Goal: Task Accomplishment & Management: Use online tool/utility

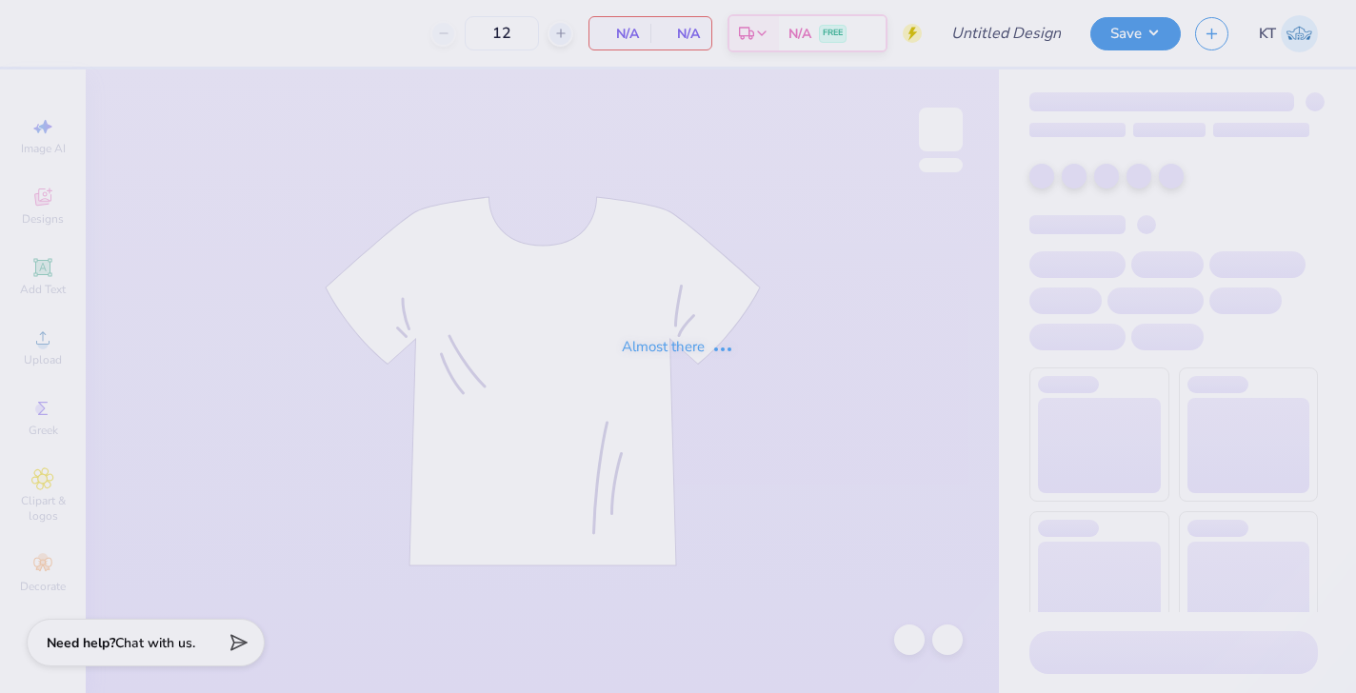
type input "[PERSON_NAME] : [US_STATE][GEOGRAPHIC_DATA], [GEOGRAPHIC_DATA]"
type input "24"
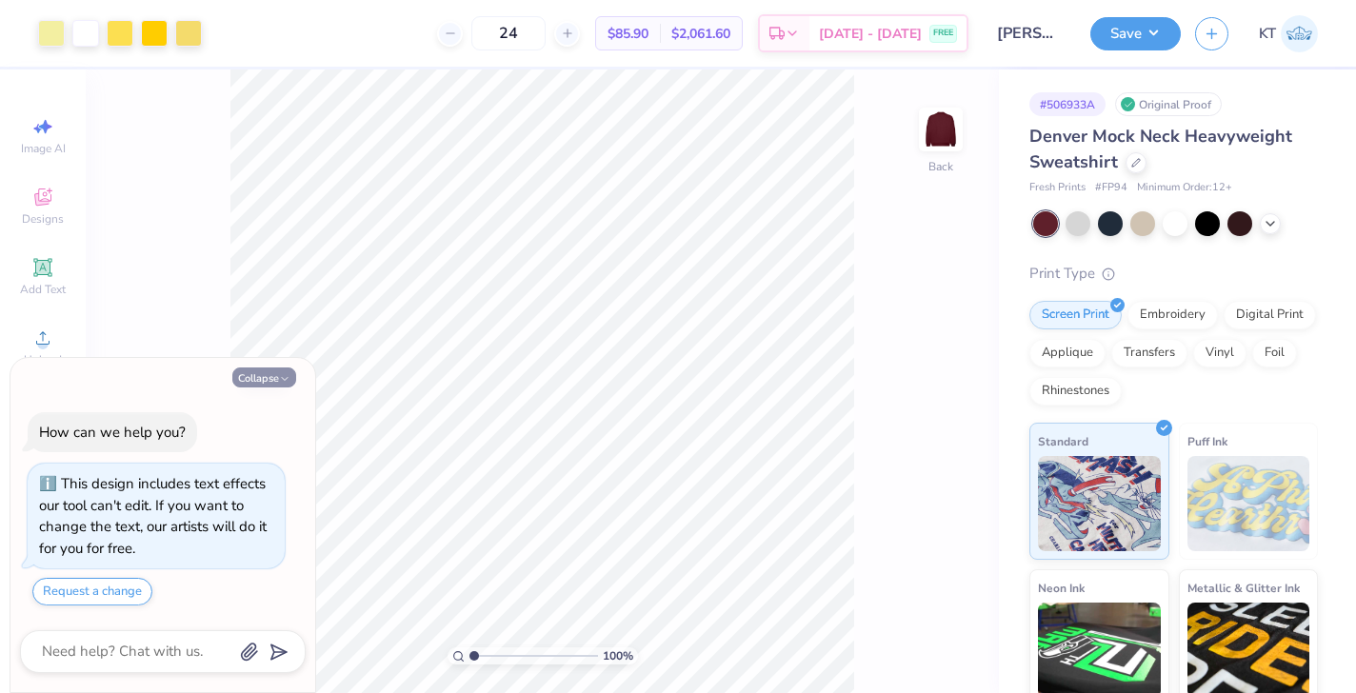
click at [288, 375] on icon "button" at bounding box center [284, 378] width 11 height 11
type textarea "x"
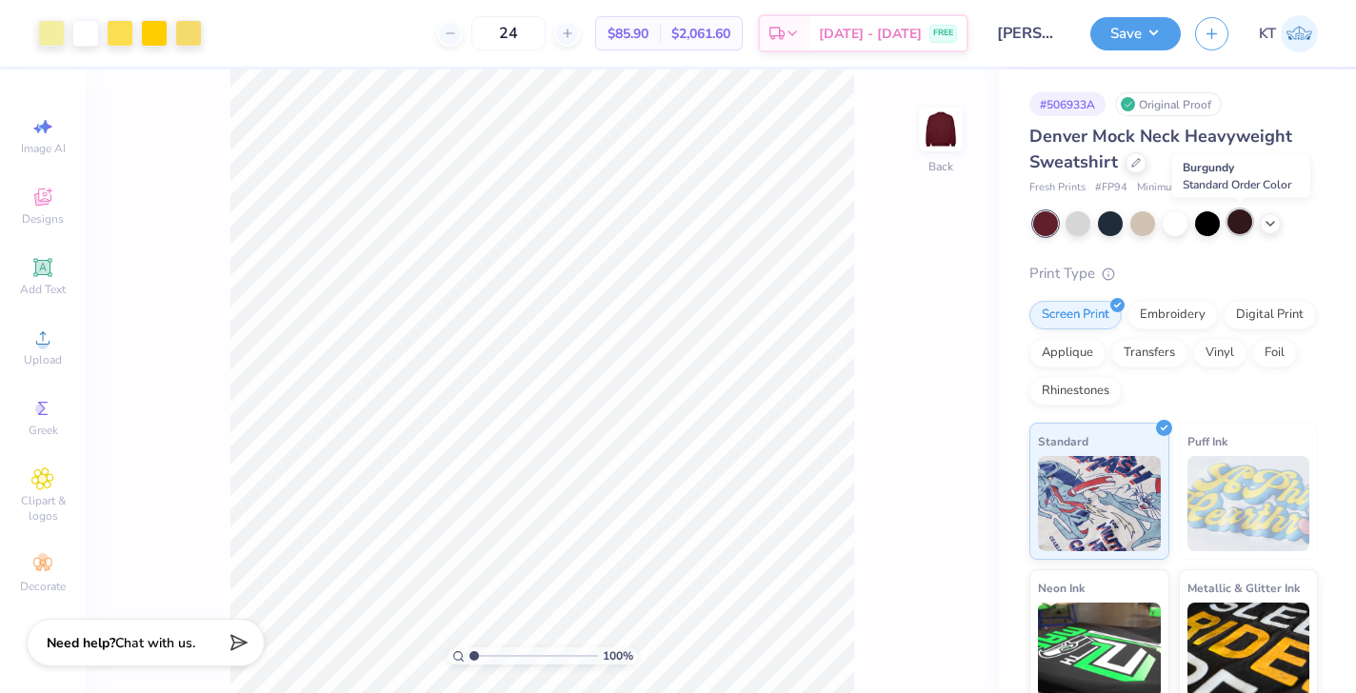
click at [1242, 222] on div at bounding box center [1239, 221] width 25 height 25
click at [1271, 220] on icon at bounding box center [1269, 221] width 15 height 15
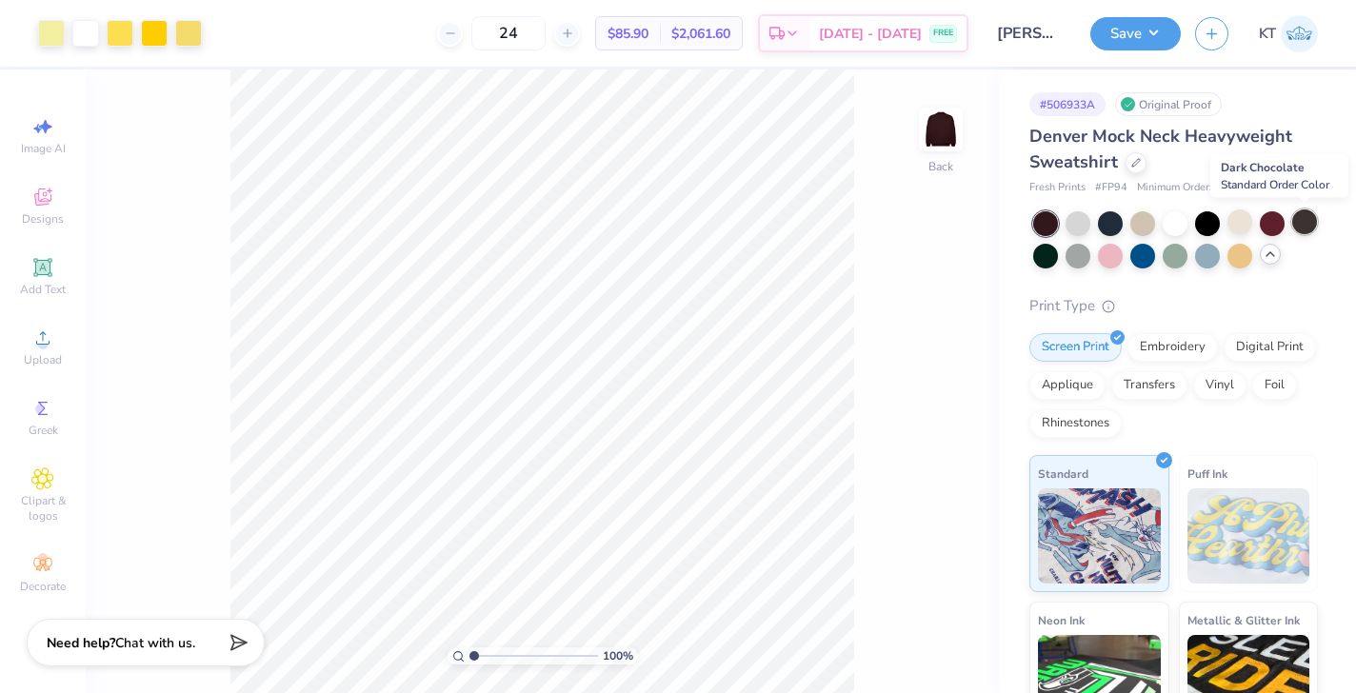
click at [1302, 227] on div at bounding box center [1304, 221] width 25 height 25
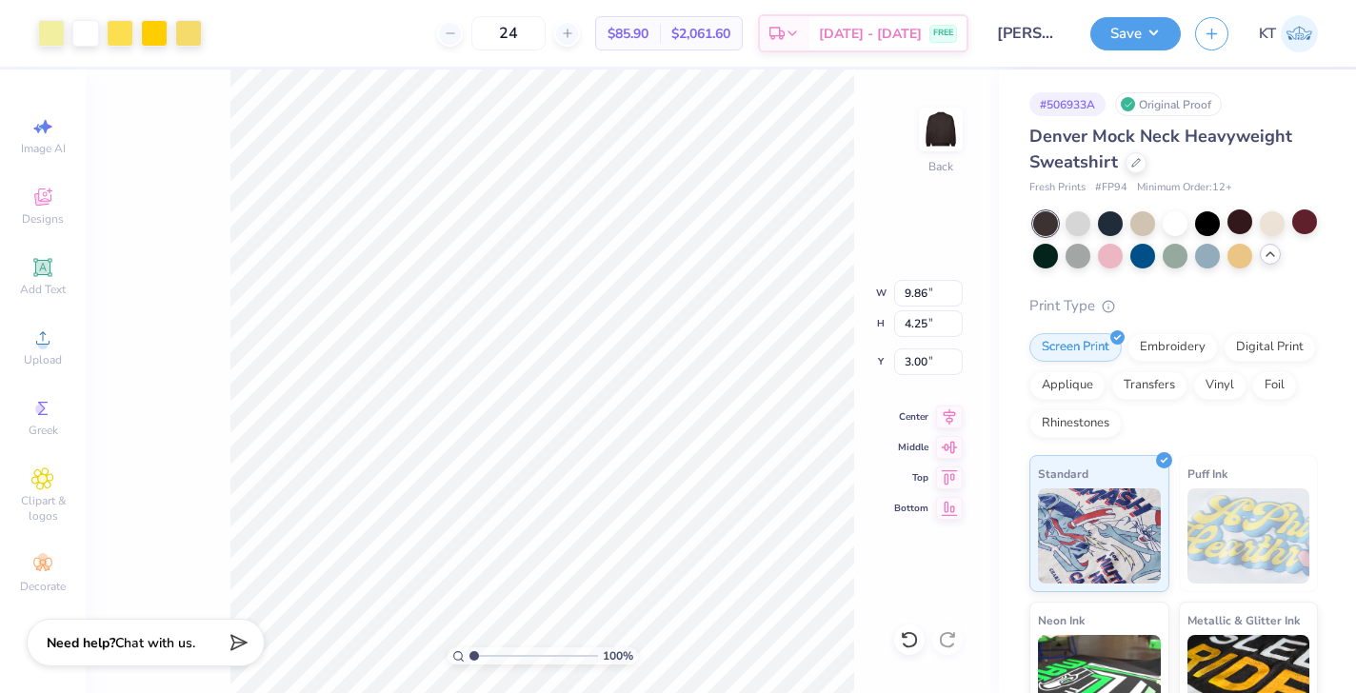
type input "9.86"
type input "4.25"
type input "1.76"
click at [1015, 31] on input "[PERSON_NAME] : [US_STATE][GEOGRAPHIC_DATA], [GEOGRAPHIC_DATA]" at bounding box center [1029, 33] width 93 height 38
click at [1146, 38] on button "Save" at bounding box center [1135, 30] width 90 height 33
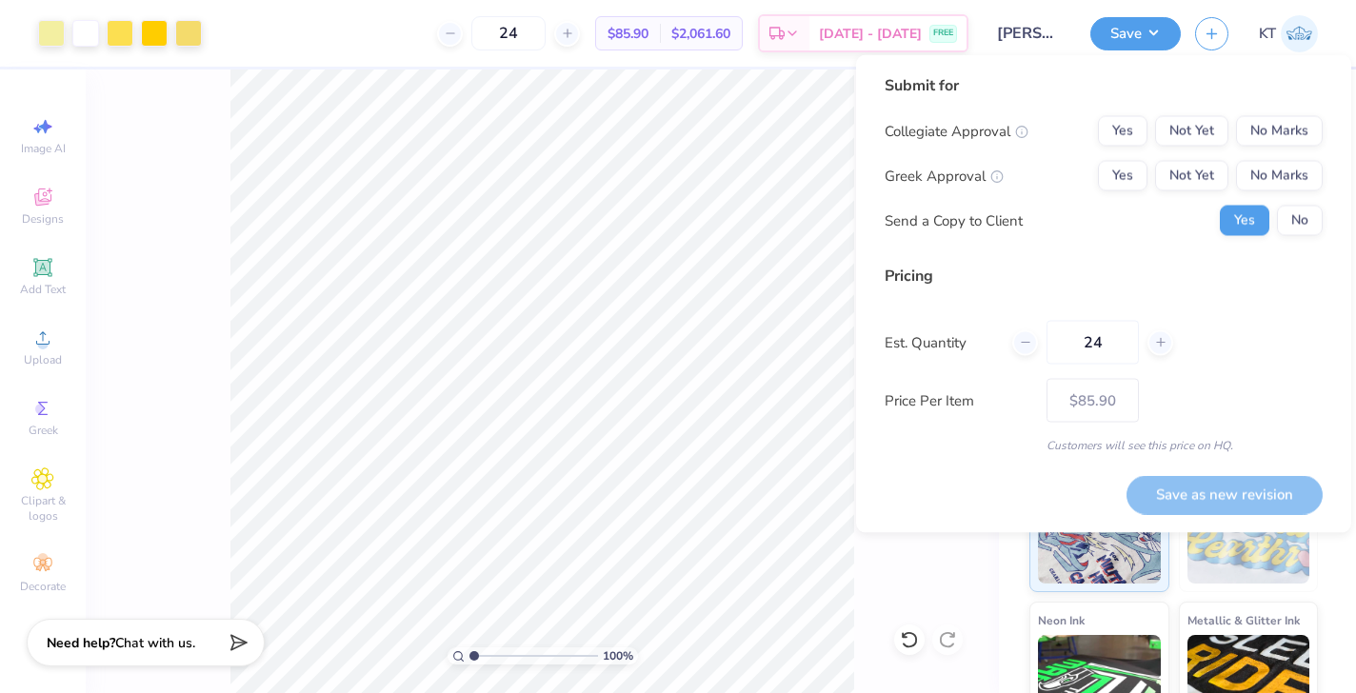
click at [1032, 30] on input "[PERSON_NAME] : [US_STATE][GEOGRAPHIC_DATA], [GEOGRAPHIC_DATA]" at bounding box center [1029, 33] width 93 height 38
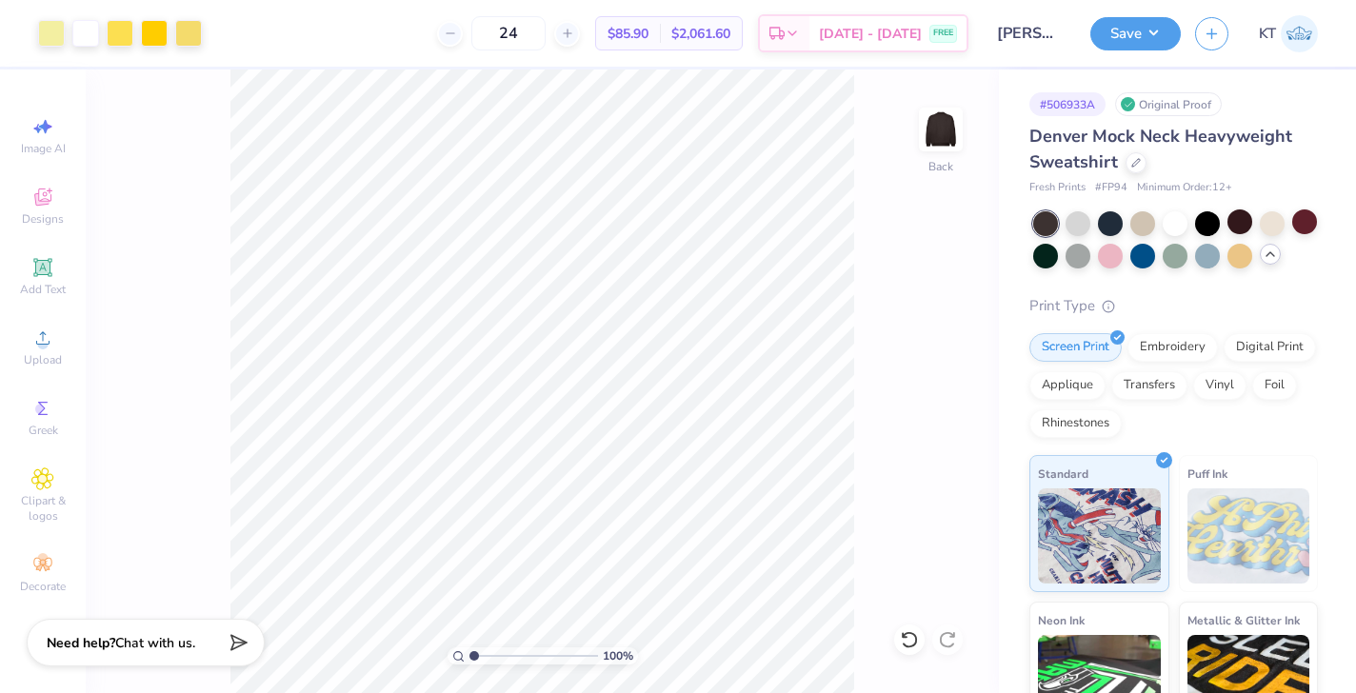
click at [1032, 30] on input "[PERSON_NAME] : [US_STATE][GEOGRAPHIC_DATA], [GEOGRAPHIC_DATA]" at bounding box center [1029, 33] width 93 height 38
click at [1049, 34] on input "[PERSON_NAME] : [US_STATE][GEOGRAPHIC_DATA], [GEOGRAPHIC_DATA]" at bounding box center [1029, 33] width 93 height 38
click at [996, 38] on input "[PERSON_NAME] : [US_STATE][GEOGRAPHIC_DATA], [GEOGRAPHIC_DATA]" at bounding box center [1029, 33] width 93 height 38
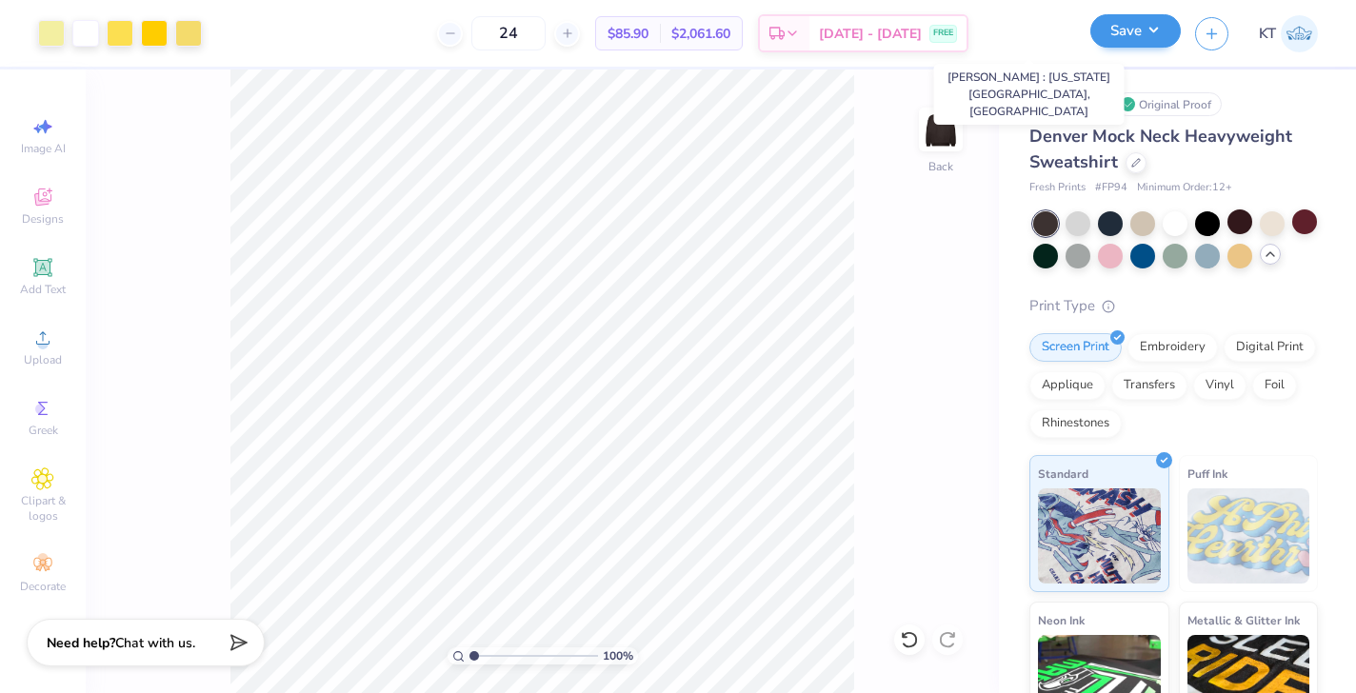
scroll to position [0, 290]
drag, startPoint x: 996, startPoint y: 32, endPoint x: 1099, endPoint y: 38, distance: 103.0
click at [1099, 38] on div "Art colors 24 $85.90 Per Item $2,061.60 Total Est. Delivery [DATE] - [DATE] FRE…" at bounding box center [678, 33] width 1356 height 67
click at [1221, 73] on div "# 506933A Original Proof Denver Mock Neck Heavyweight Sweatshirt Fresh Prints #…" at bounding box center [1177, 478] width 357 height 816
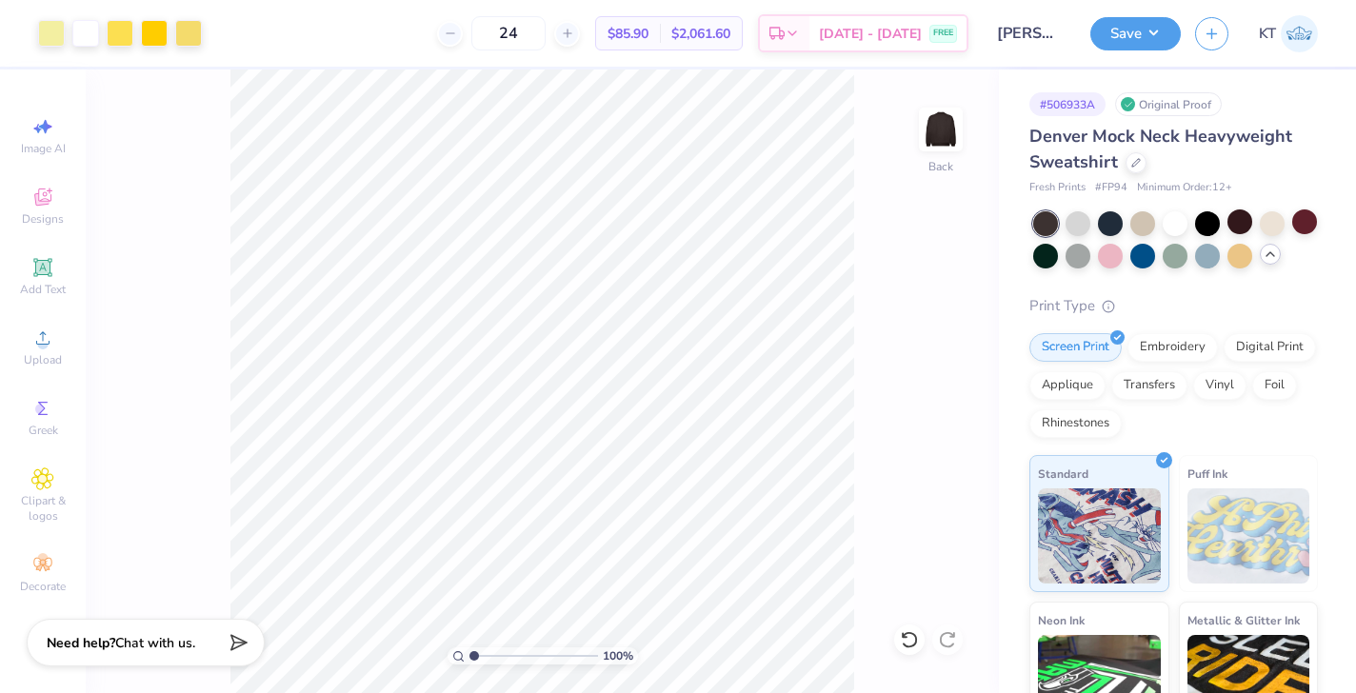
click at [1236, 291] on div "Denver Mock Neck Heavyweight Sweatshirt Fresh Prints # FP94 Minimum Order: 12 +…" at bounding box center [1173, 505] width 288 height 762
click at [1208, 39] on button "button" at bounding box center [1211, 30] width 33 height 33
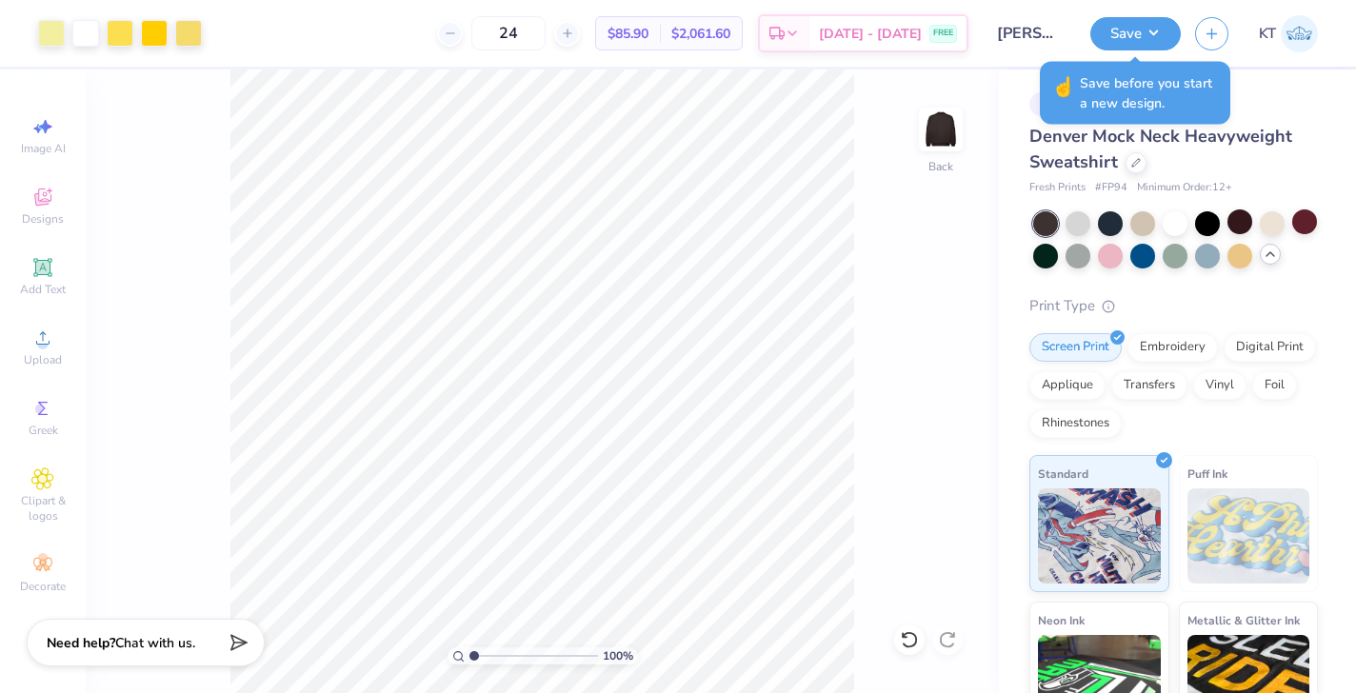
click at [1295, 89] on div "# 506933A Original Proof Denver Mock Neck Heavyweight Sweatshirt Fresh Prints #…" at bounding box center [1177, 478] width 357 height 816
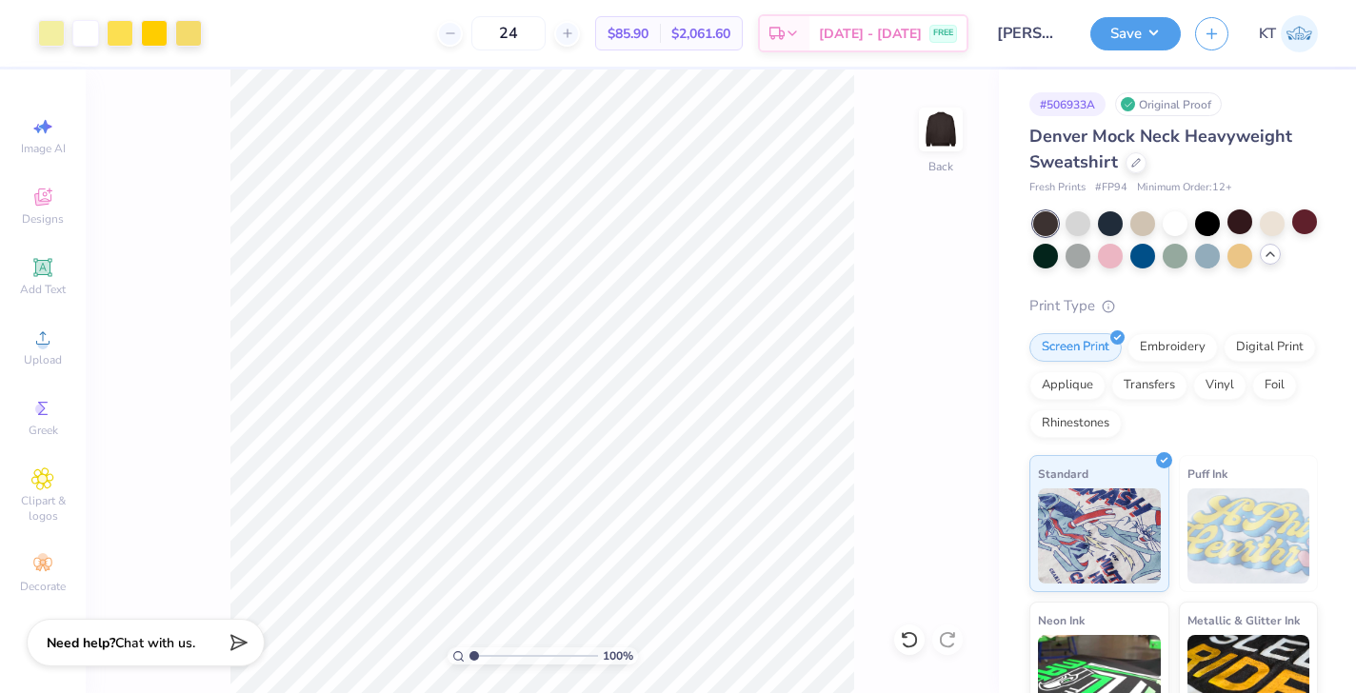
click at [1041, 16] on input "[PERSON_NAME] : [US_STATE][GEOGRAPHIC_DATA], [GEOGRAPHIC_DATA]" at bounding box center [1029, 33] width 93 height 38
click at [1135, 30] on button "Save" at bounding box center [1135, 30] width 90 height 33
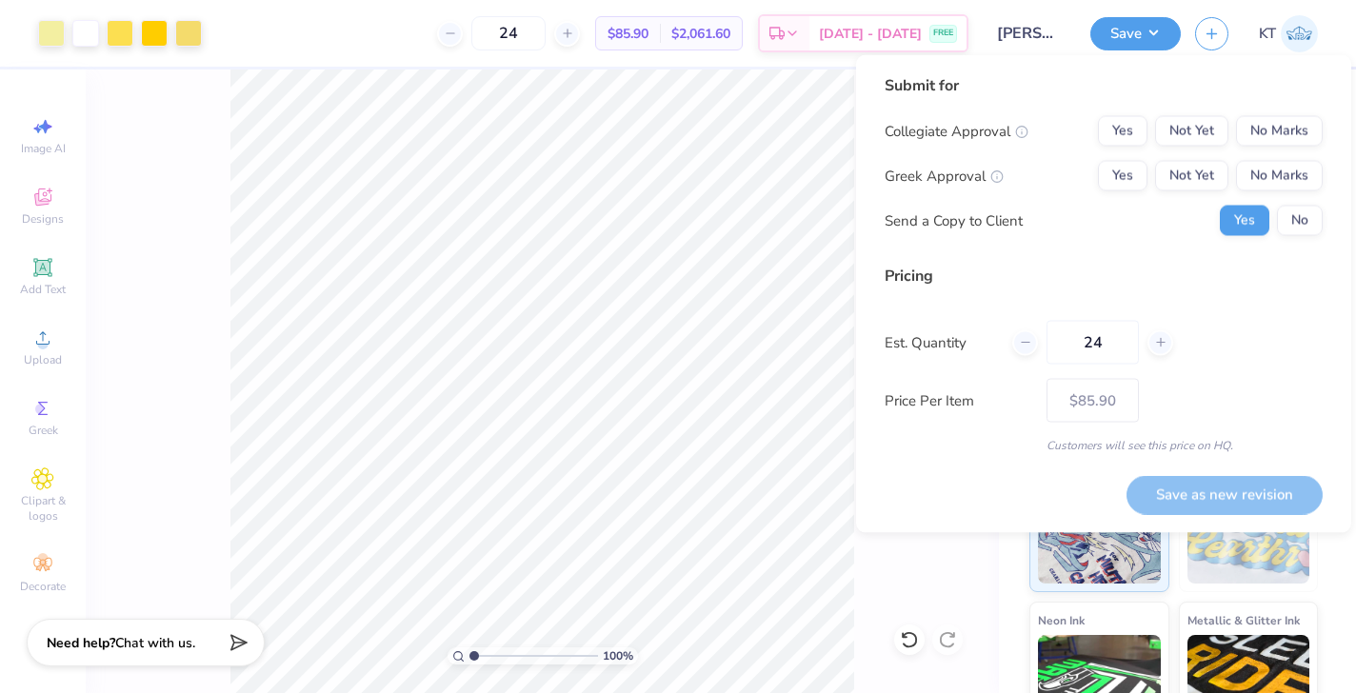
click at [1325, 15] on div "Save KT" at bounding box center [1223, 33] width 266 height 67
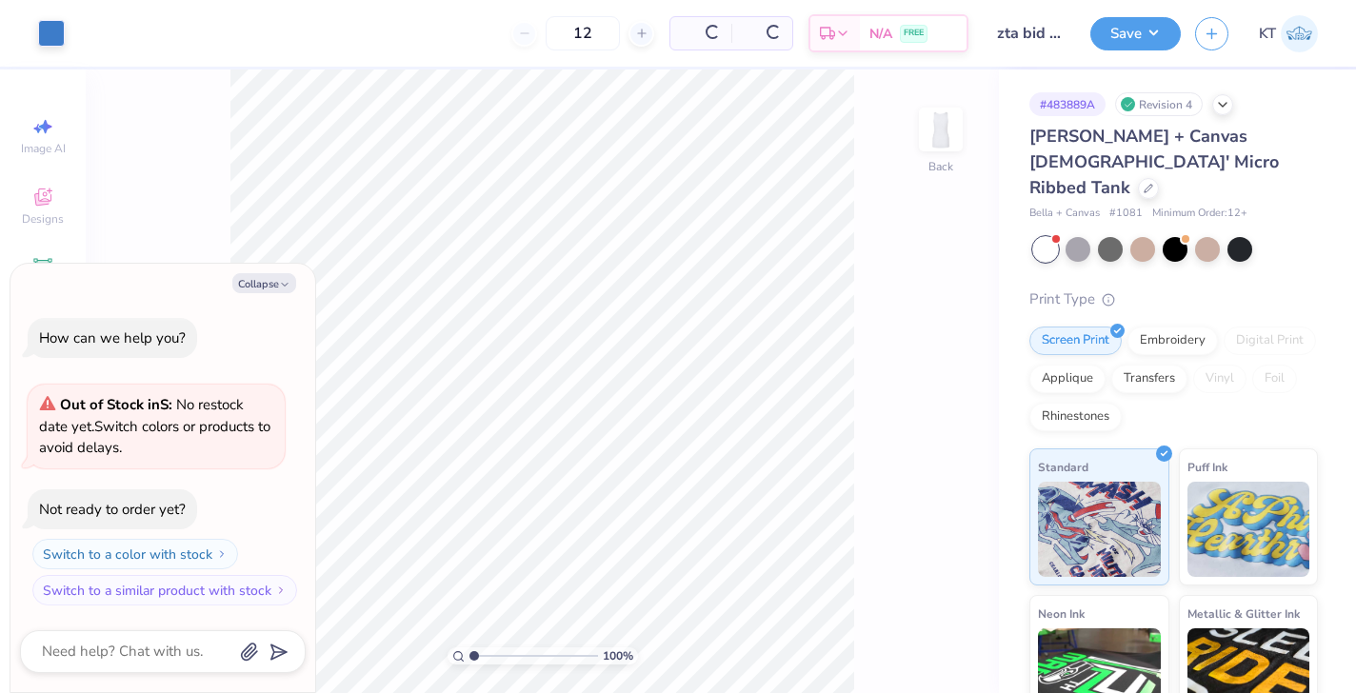
type textarea "x"
